Goal: Task Accomplishment & Management: Manage account settings

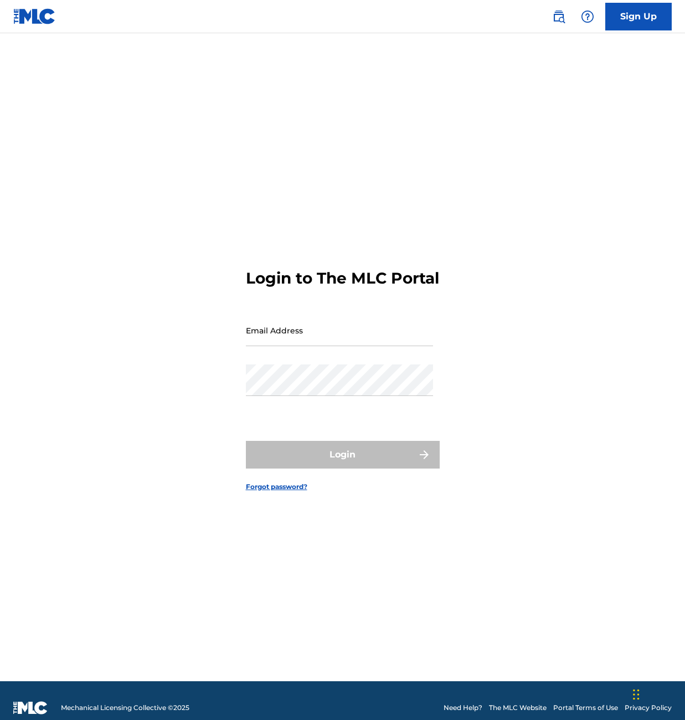
click at [272, 344] on input "Email Address" at bounding box center [339, 331] width 187 height 32
type input "[EMAIL_ADDRESS][DOMAIN_NAME]"
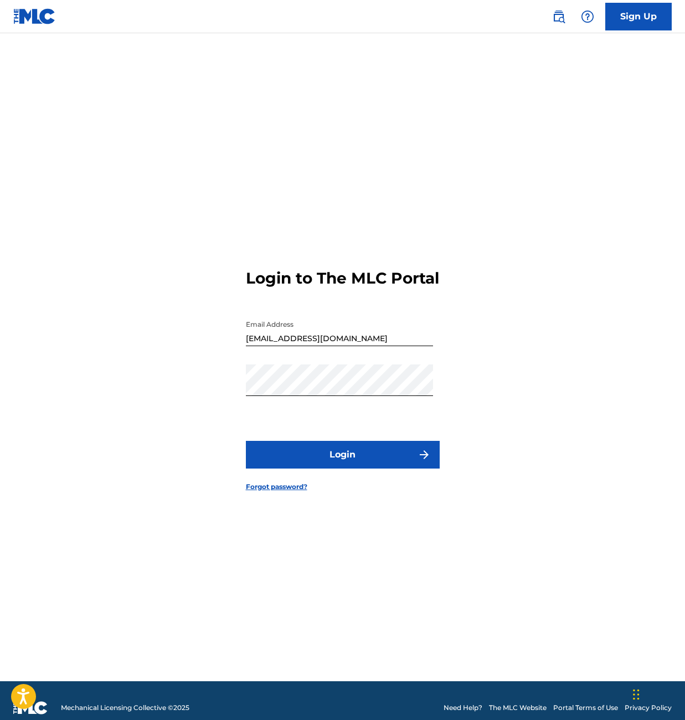
click at [336, 465] on button "Login" at bounding box center [343, 455] width 194 height 28
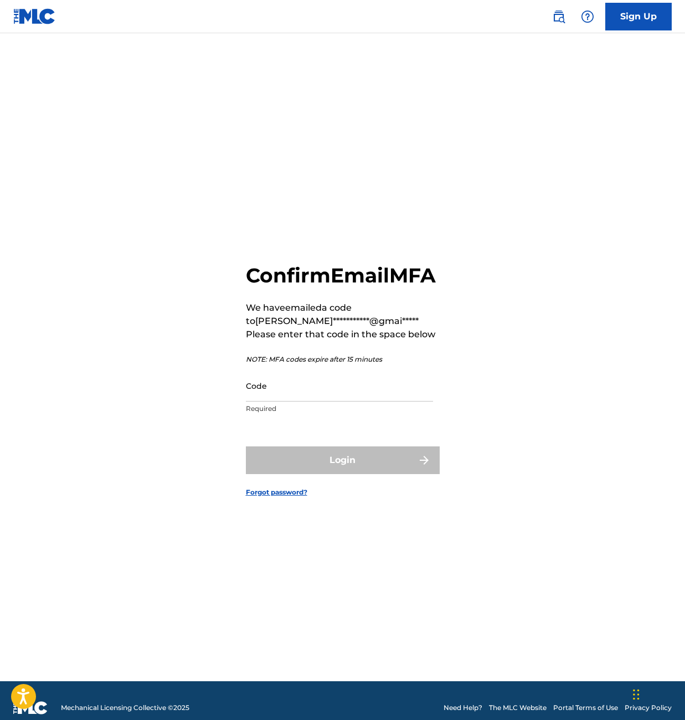
click at [281, 402] on input "Code" at bounding box center [339, 386] width 187 height 32
paste input "270892"
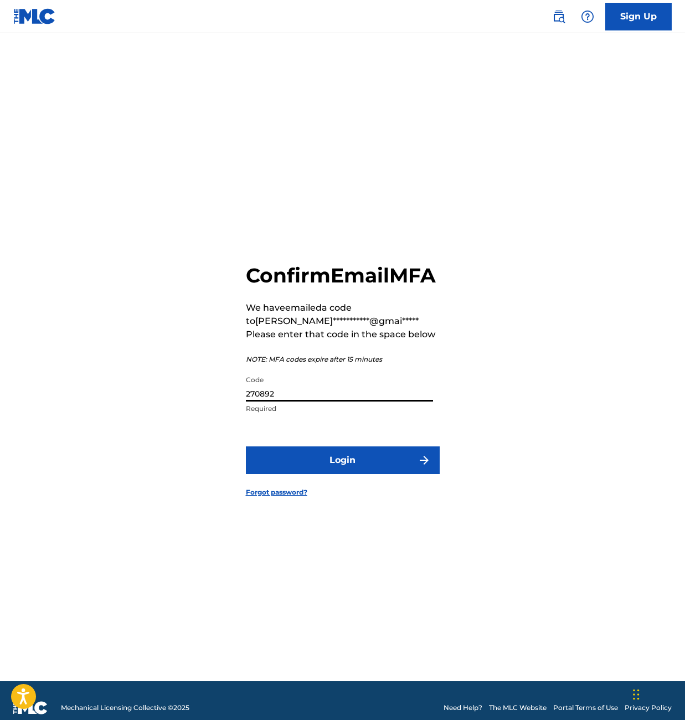
type input "270892"
click at [262, 474] on button "Login" at bounding box center [343, 461] width 194 height 28
